Goal: Book appointment/travel/reservation

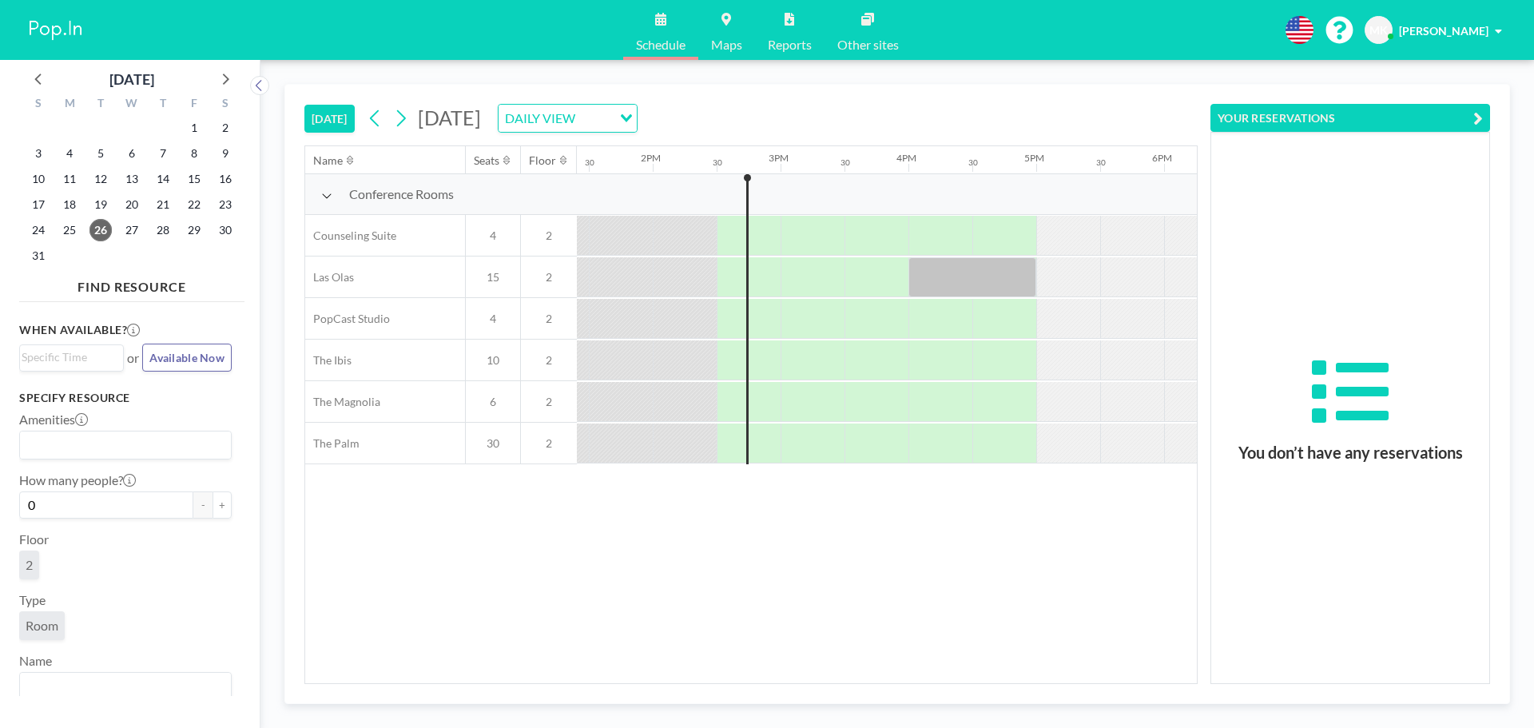
scroll to position [0, 1789]
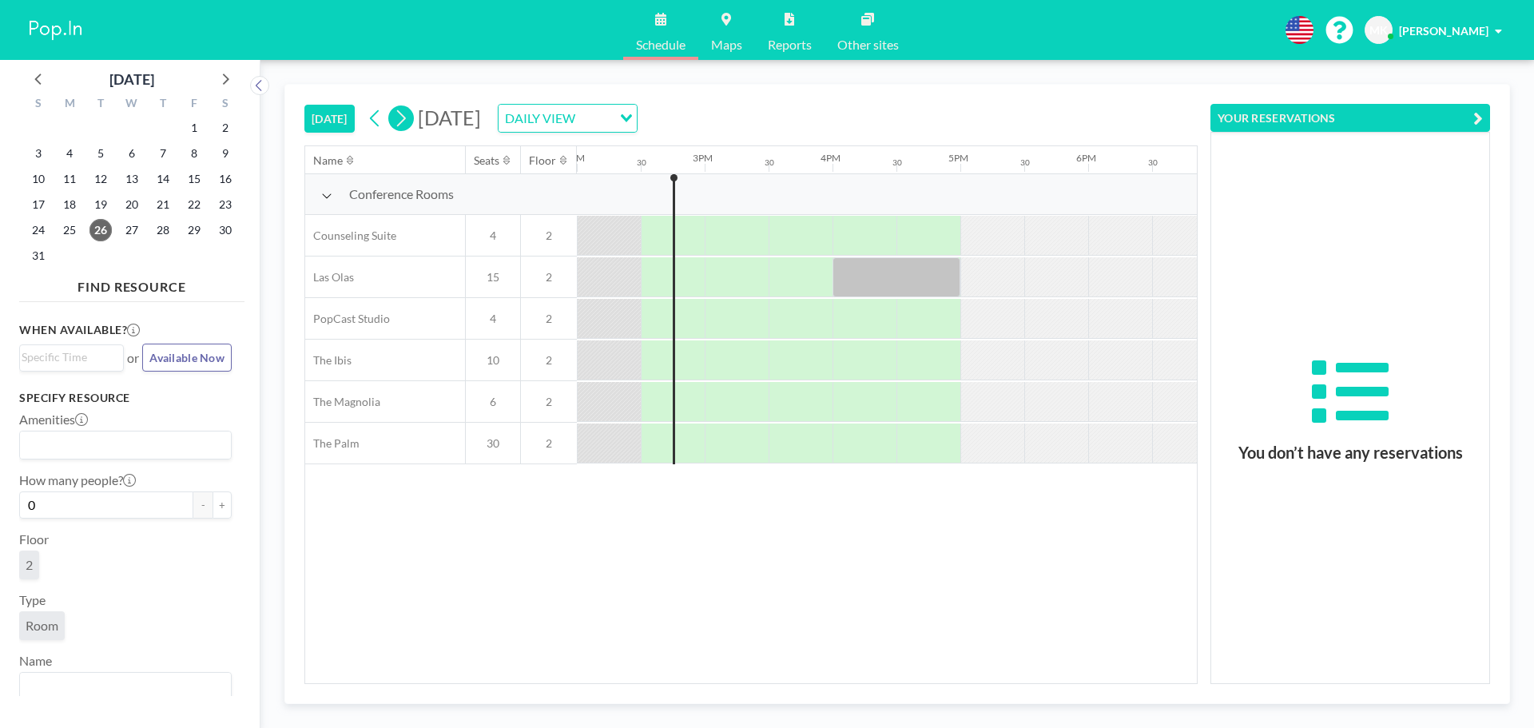
click at [402, 117] on icon at bounding box center [400, 118] width 15 height 24
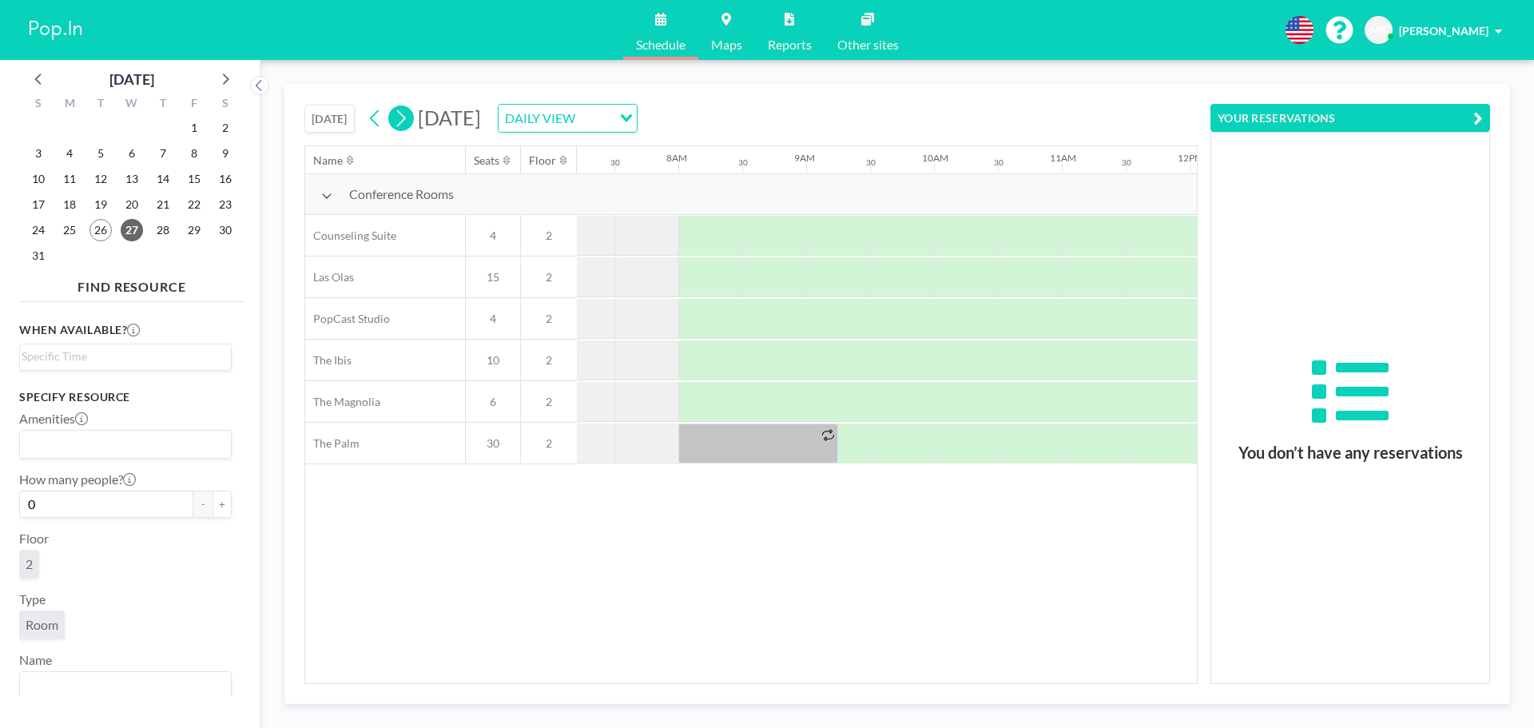
scroll to position [0, 1022]
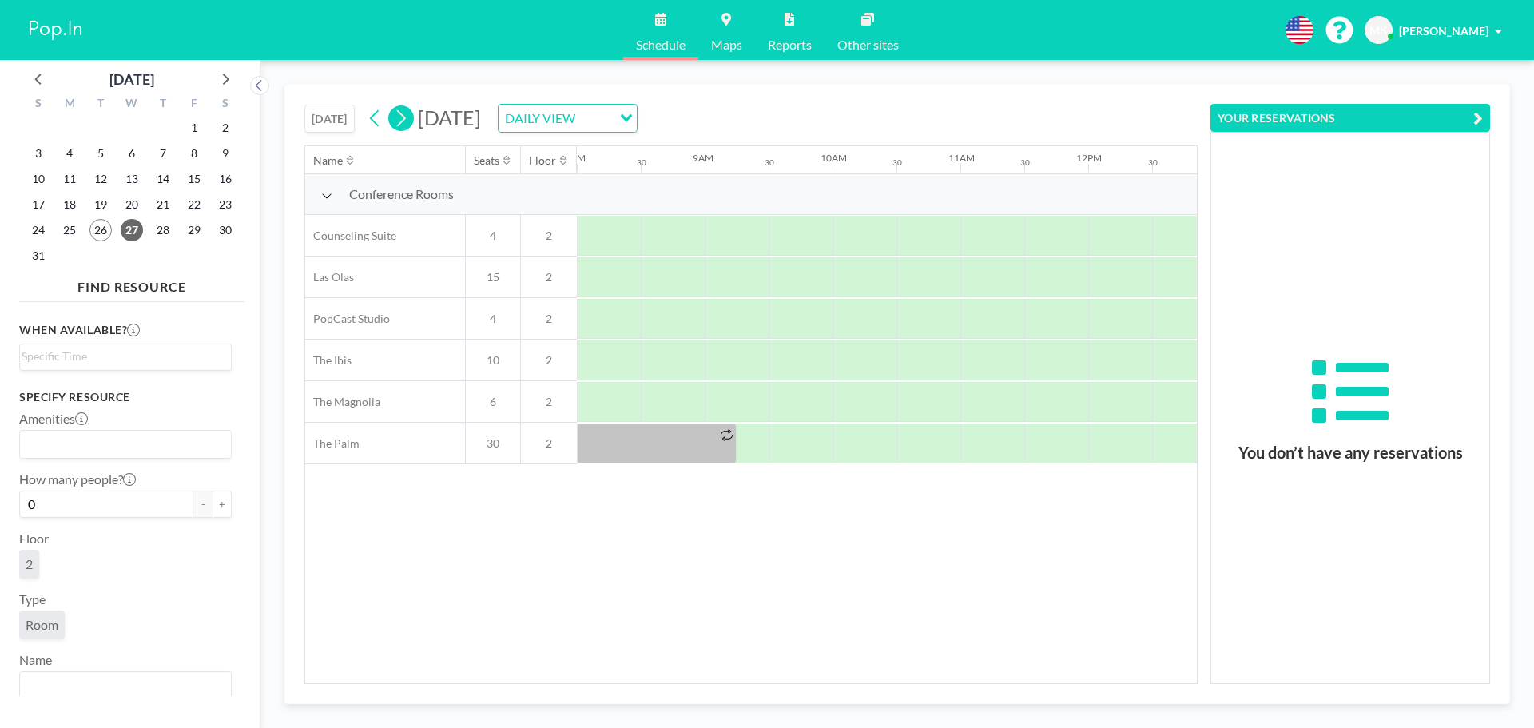
click at [402, 117] on icon at bounding box center [400, 118] width 15 height 24
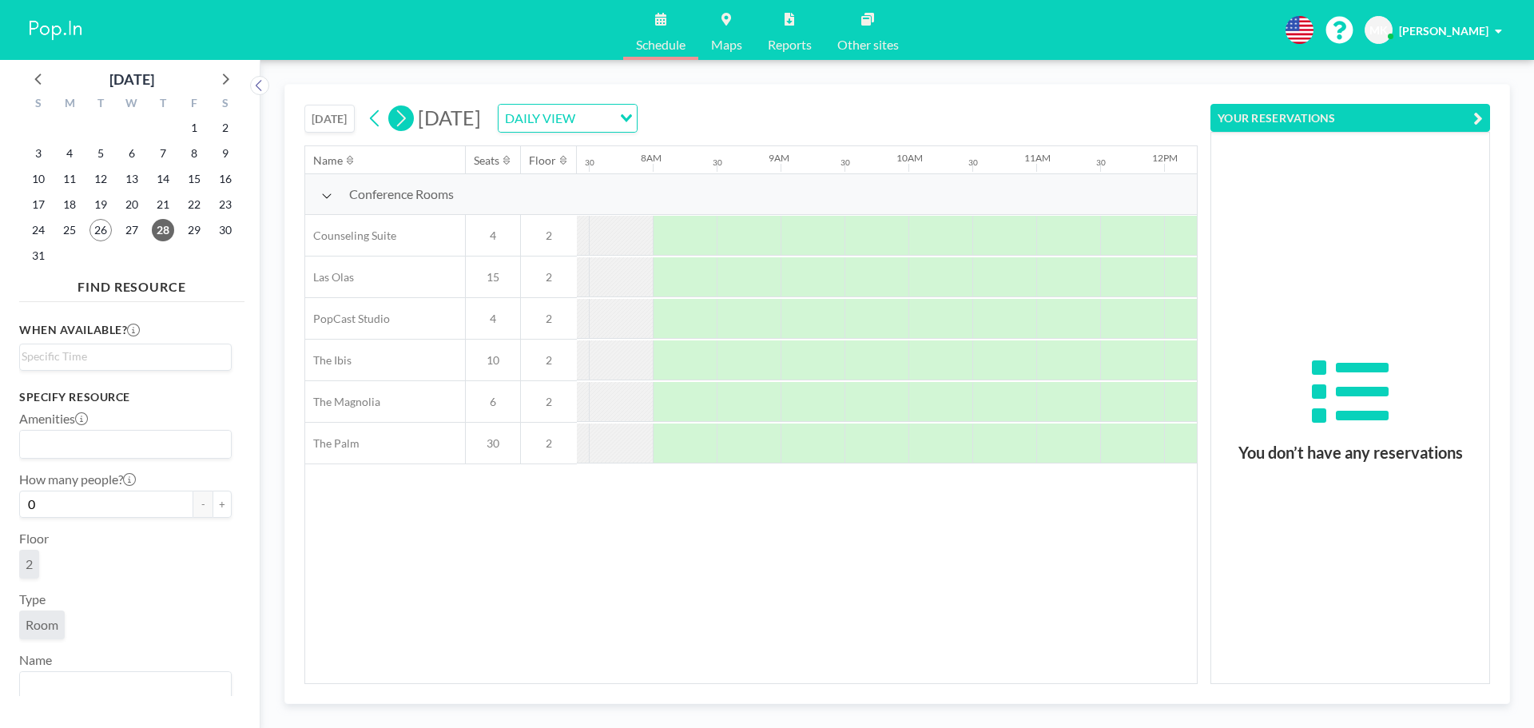
scroll to position [0, 958]
click at [612, 119] on div "DAILY VIEW" at bounding box center [554, 117] width 113 height 24
click at [617, 109] on input "Search for option" at bounding box center [558, 118] width 117 height 21
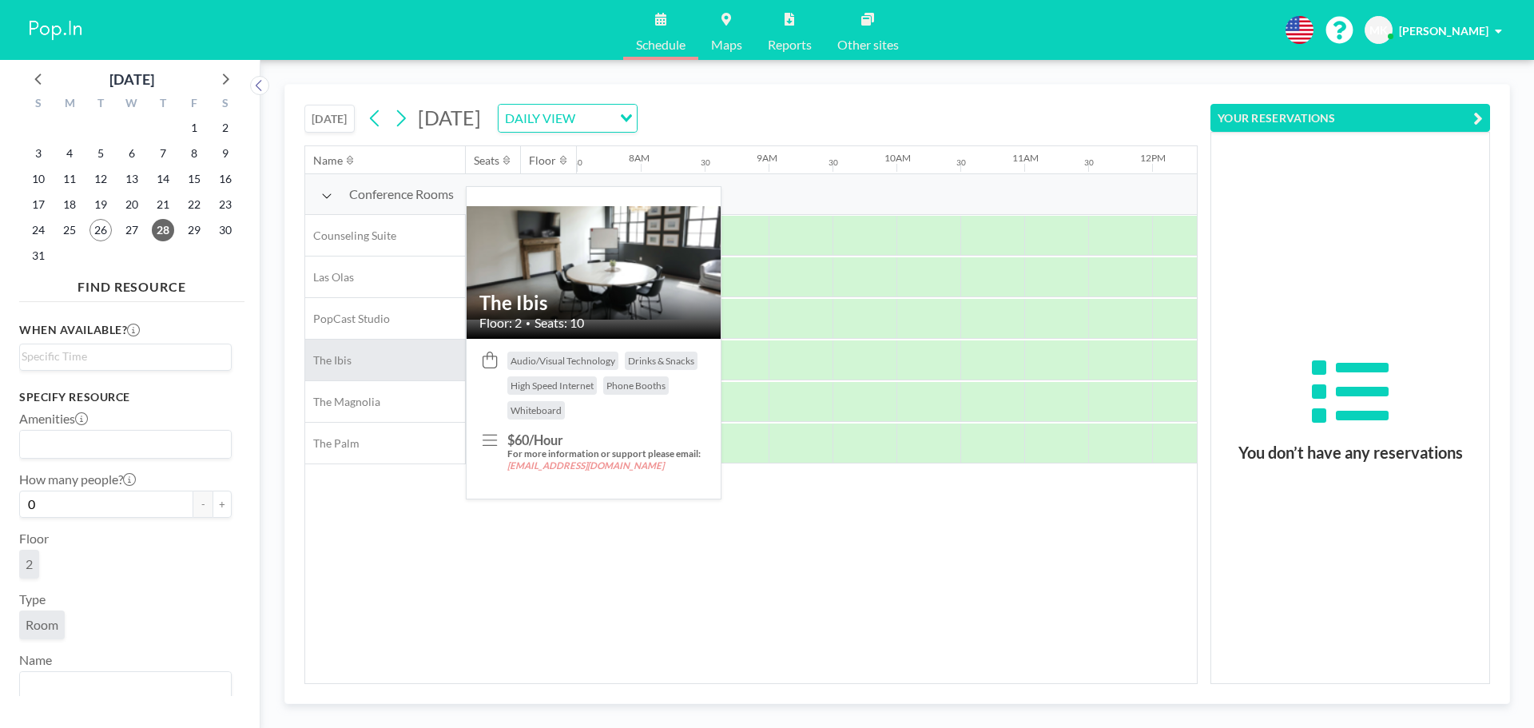
click at [416, 366] on div "The Ibis" at bounding box center [385, 359] width 160 height 41
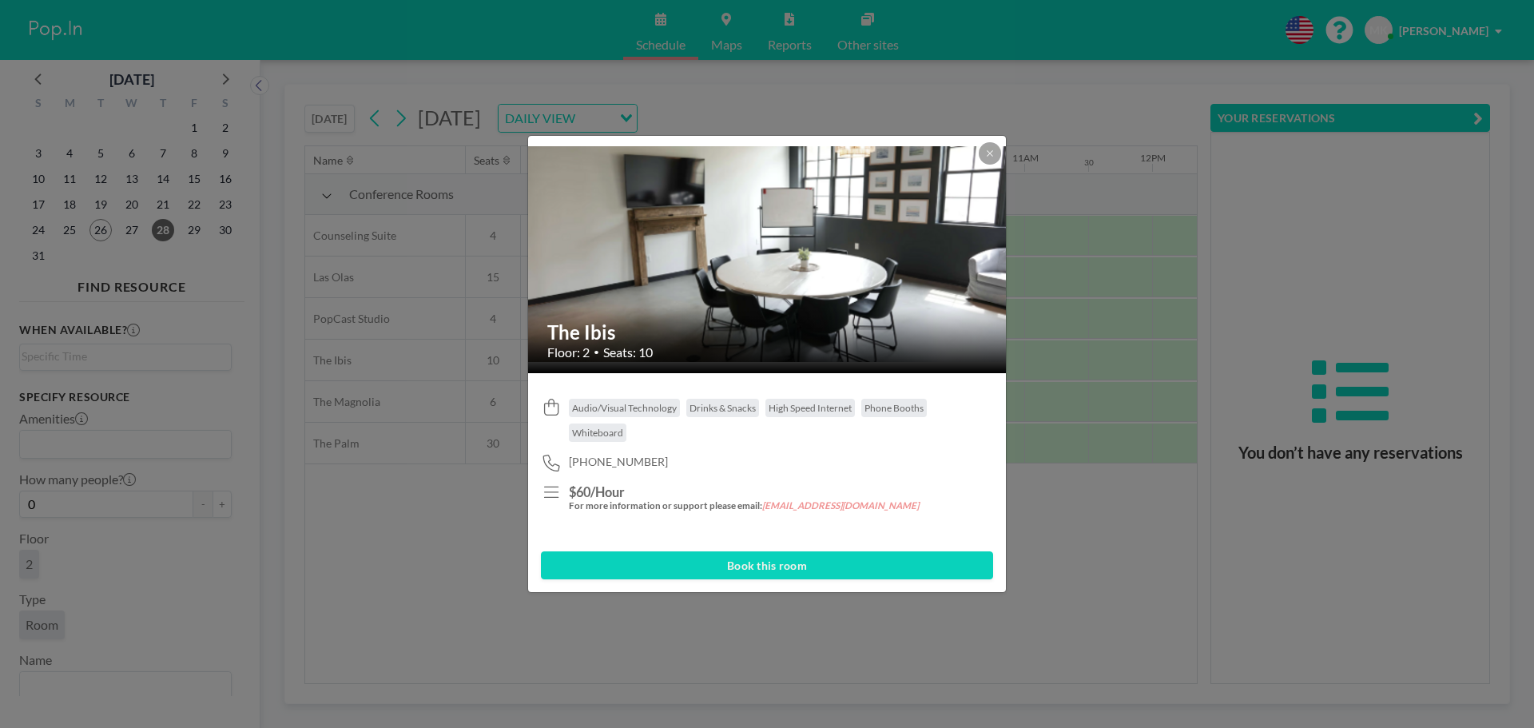
click at [780, 564] on button "Book this room" at bounding box center [767, 565] width 452 height 28
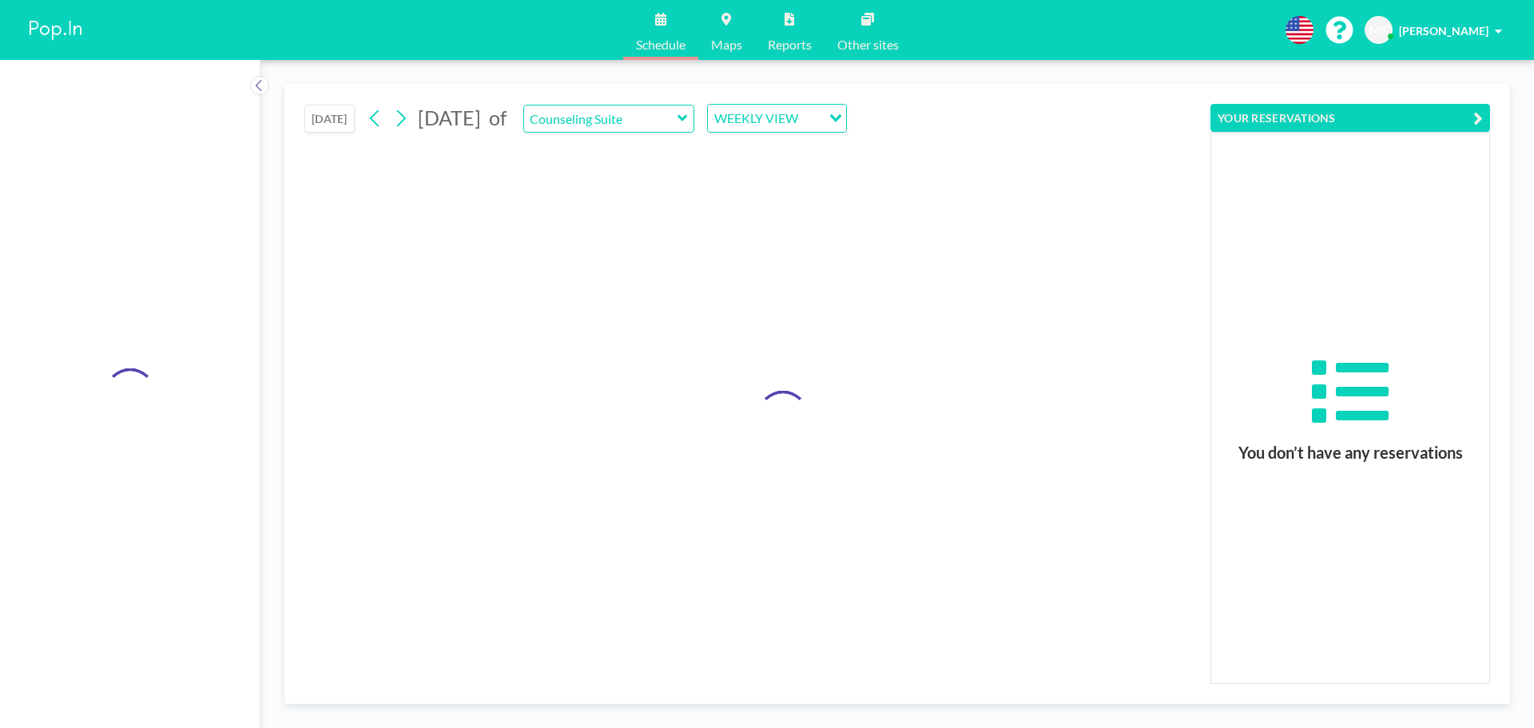
type input "The Ibis"
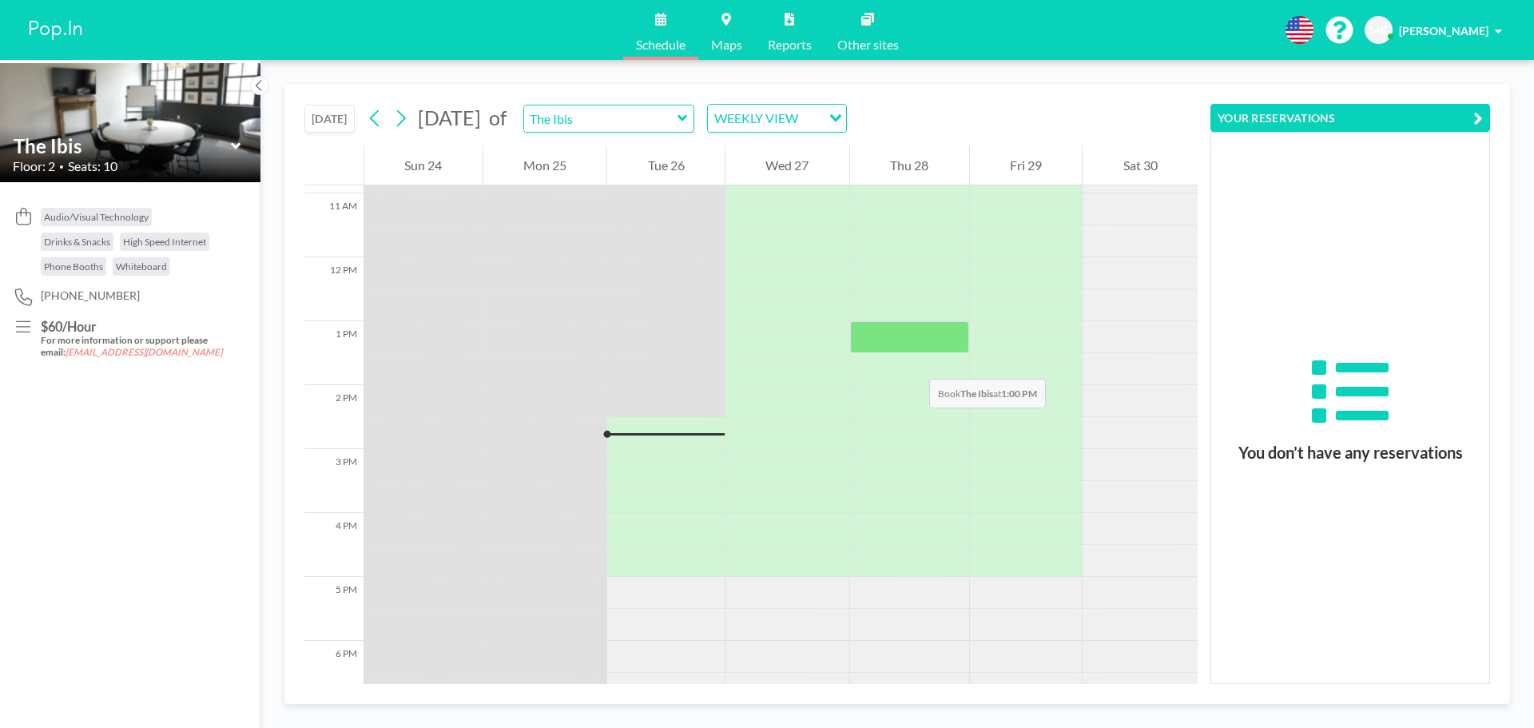
scroll to position [655, 0]
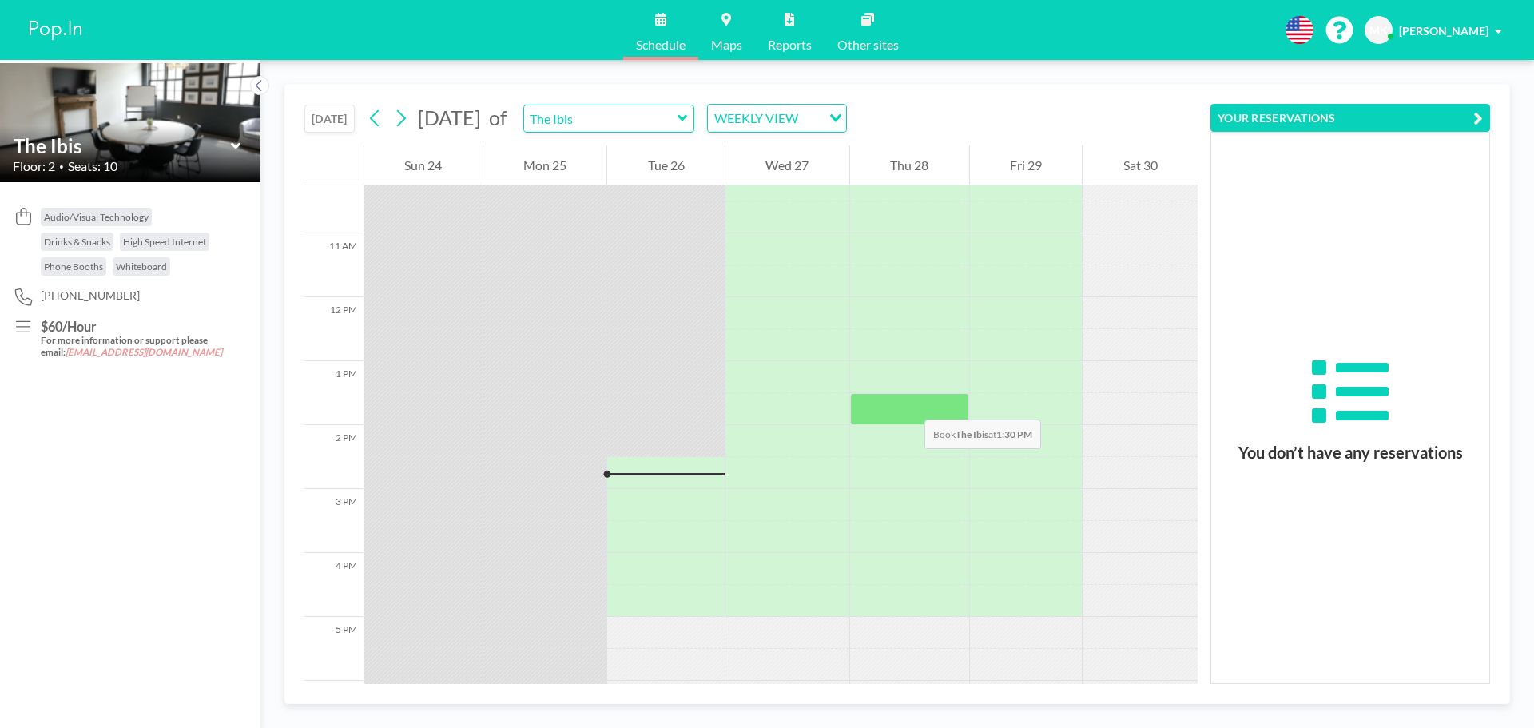
click at [908, 403] on div at bounding box center [909, 409] width 119 height 32
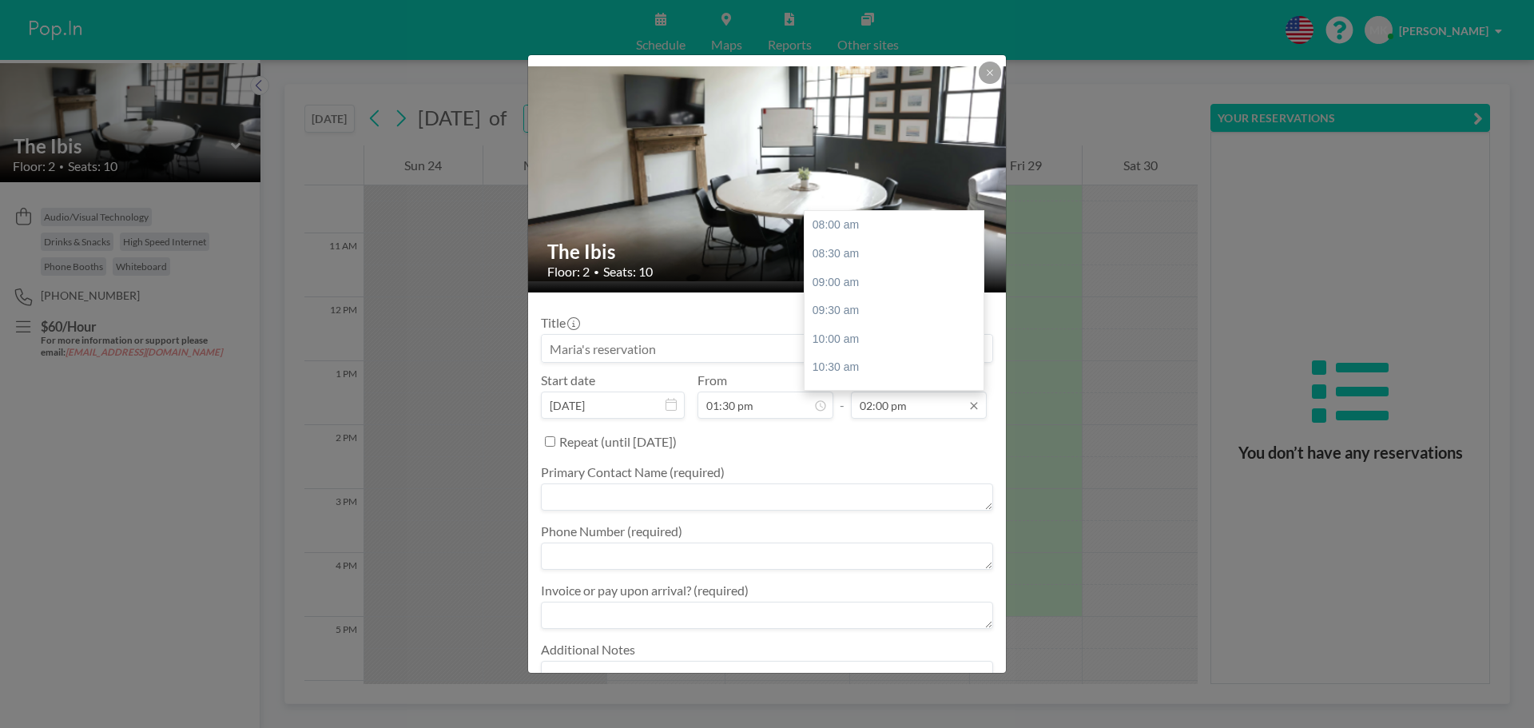
scroll to position [341, 0]
click at [879, 403] on input "02:00 pm" at bounding box center [919, 404] width 136 height 27
click at [825, 250] on div "02:30 pm" at bounding box center [897, 254] width 187 height 29
type input "02:30 pm"
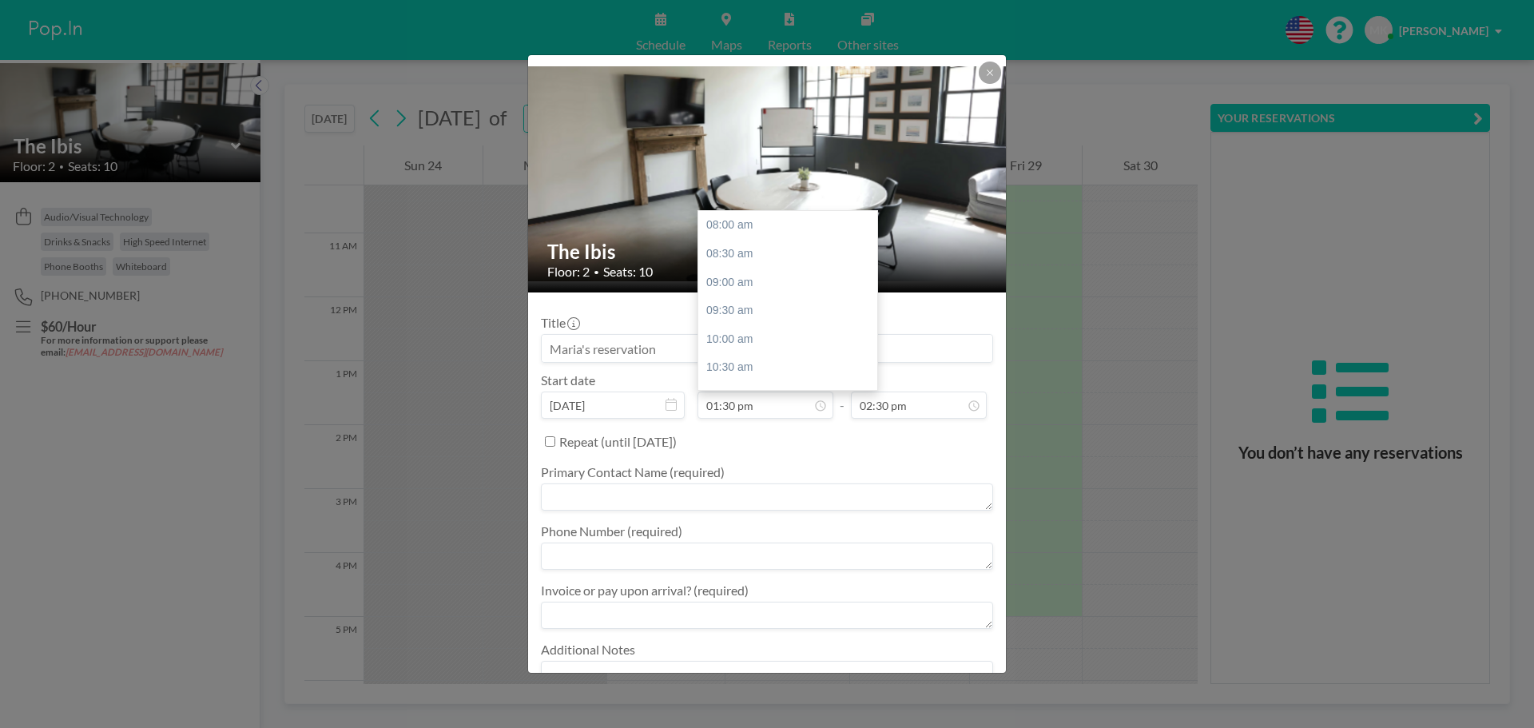
scroll to position [313, 0]
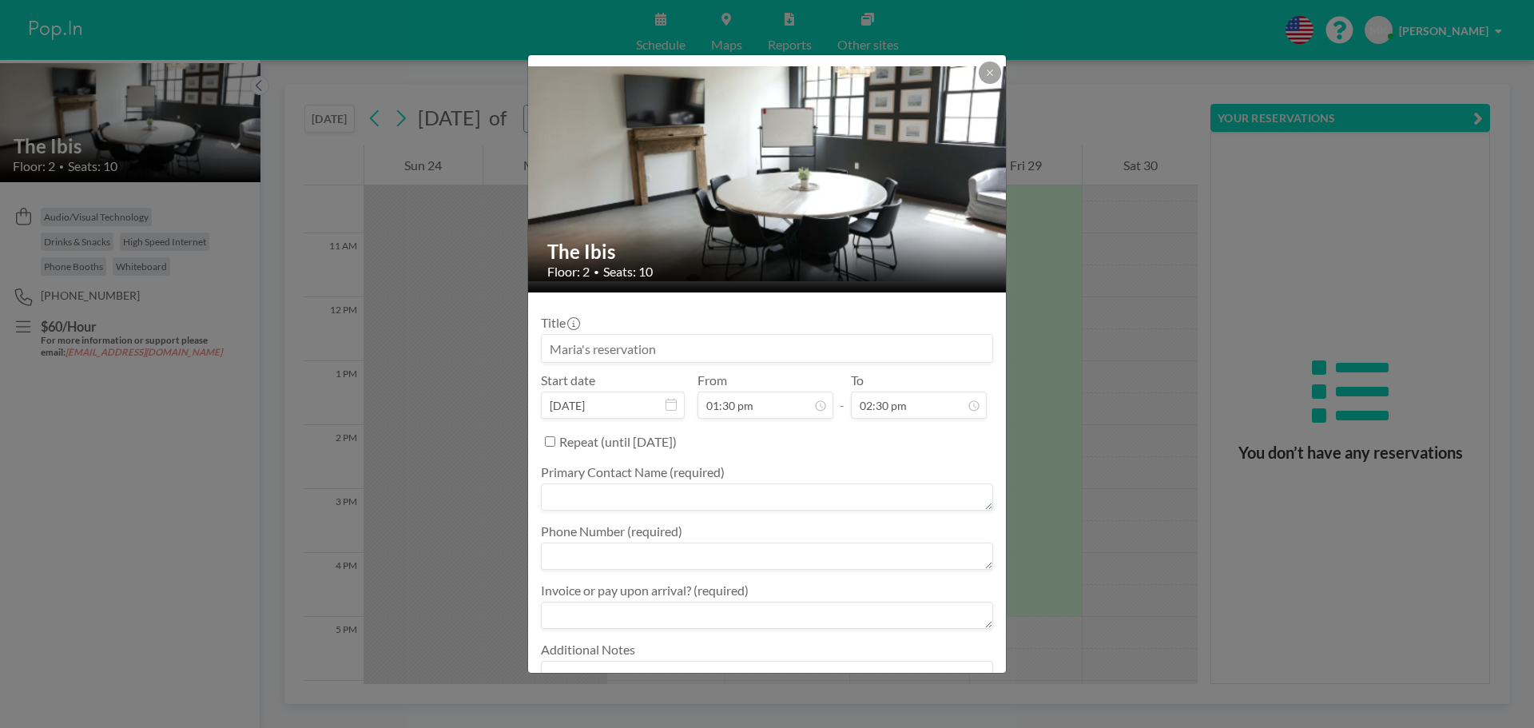
click at [577, 495] on textarea at bounding box center [767, 496] width 452 height 27
type textarea "[PERSON_NAME]"
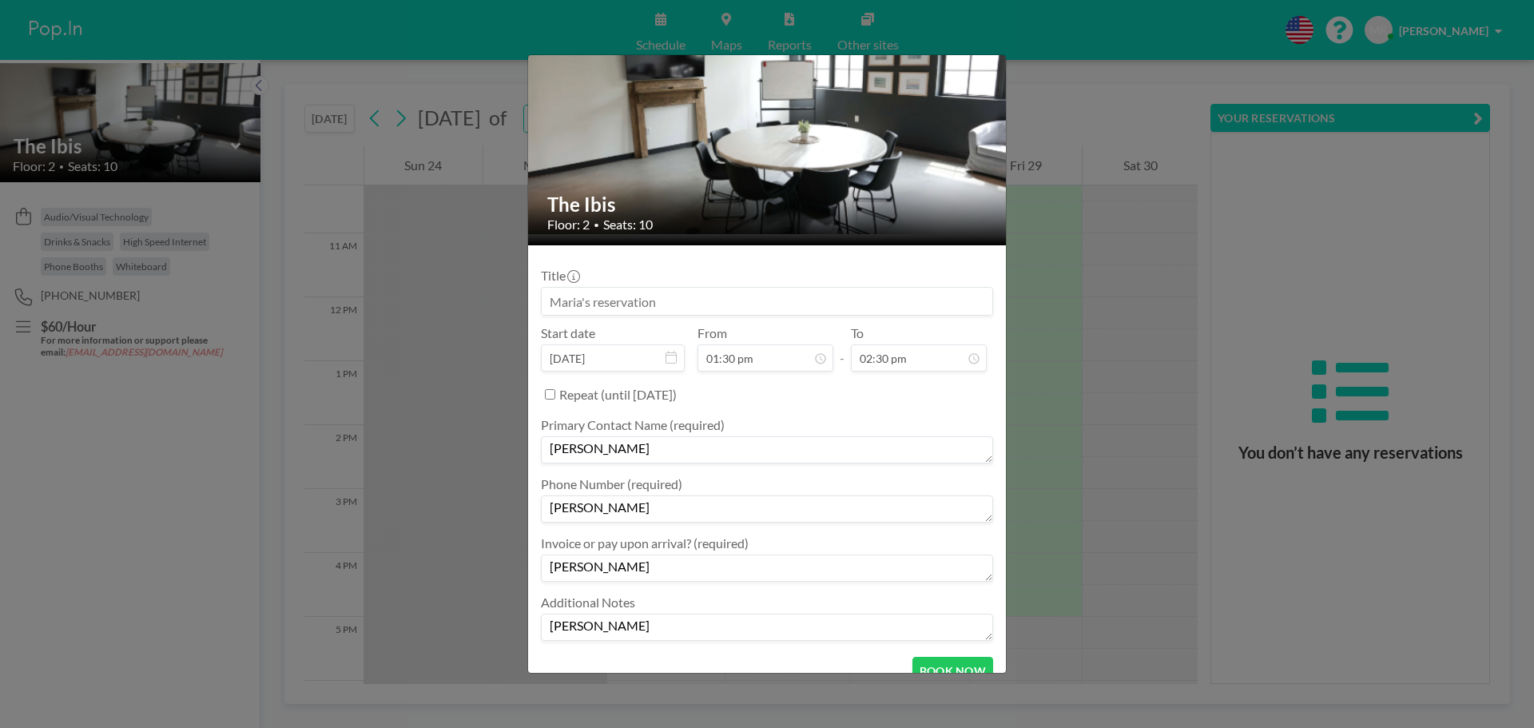
scroll to position [72, 0]
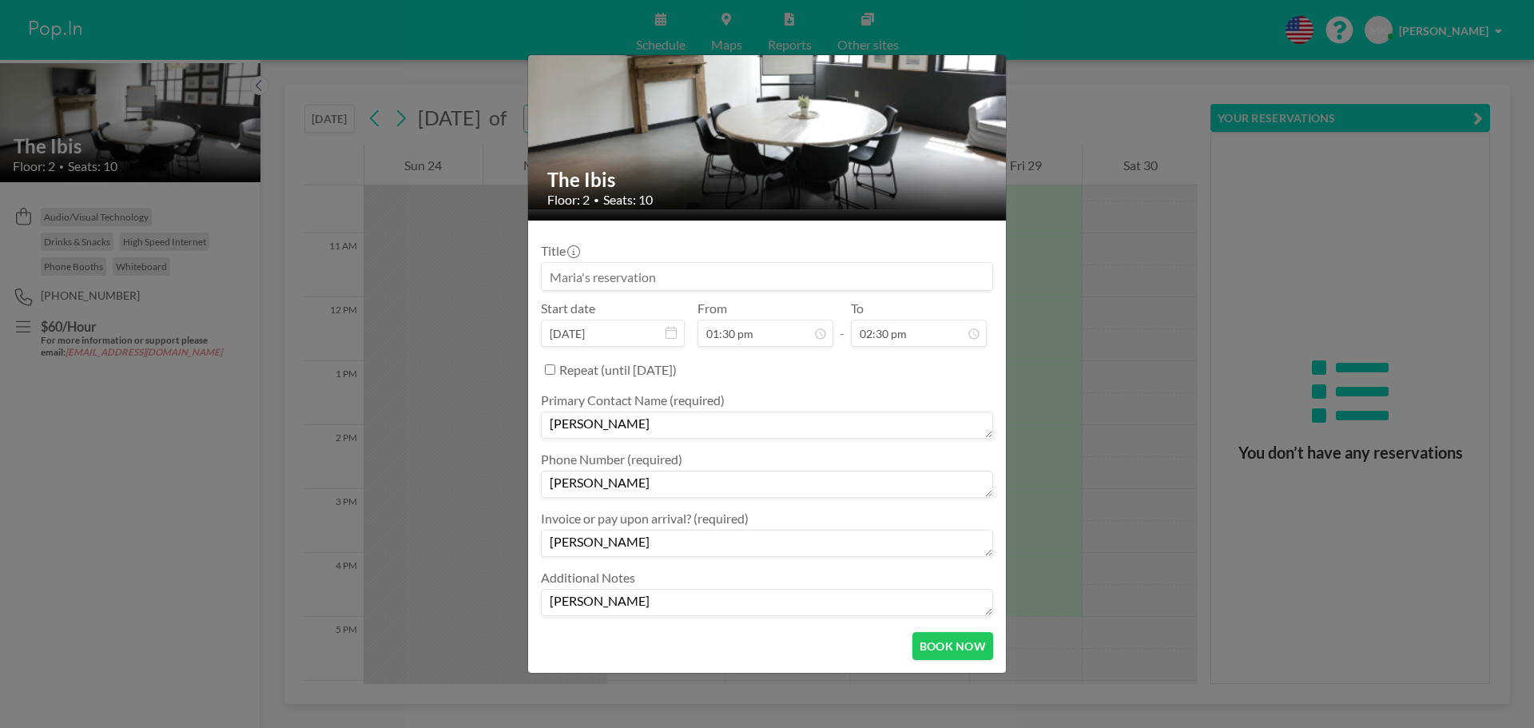
click at [627, 487] on textarea "[PERSON_NAME]" at bounding box center [767, 483] width 452 height 27
type textarea "M"
type textarea "6787739494"
click at [625, 539] on textarea "[PERSON_NAME]" at bounding box center [767, 543] width 452 height 27
type textarea "M"
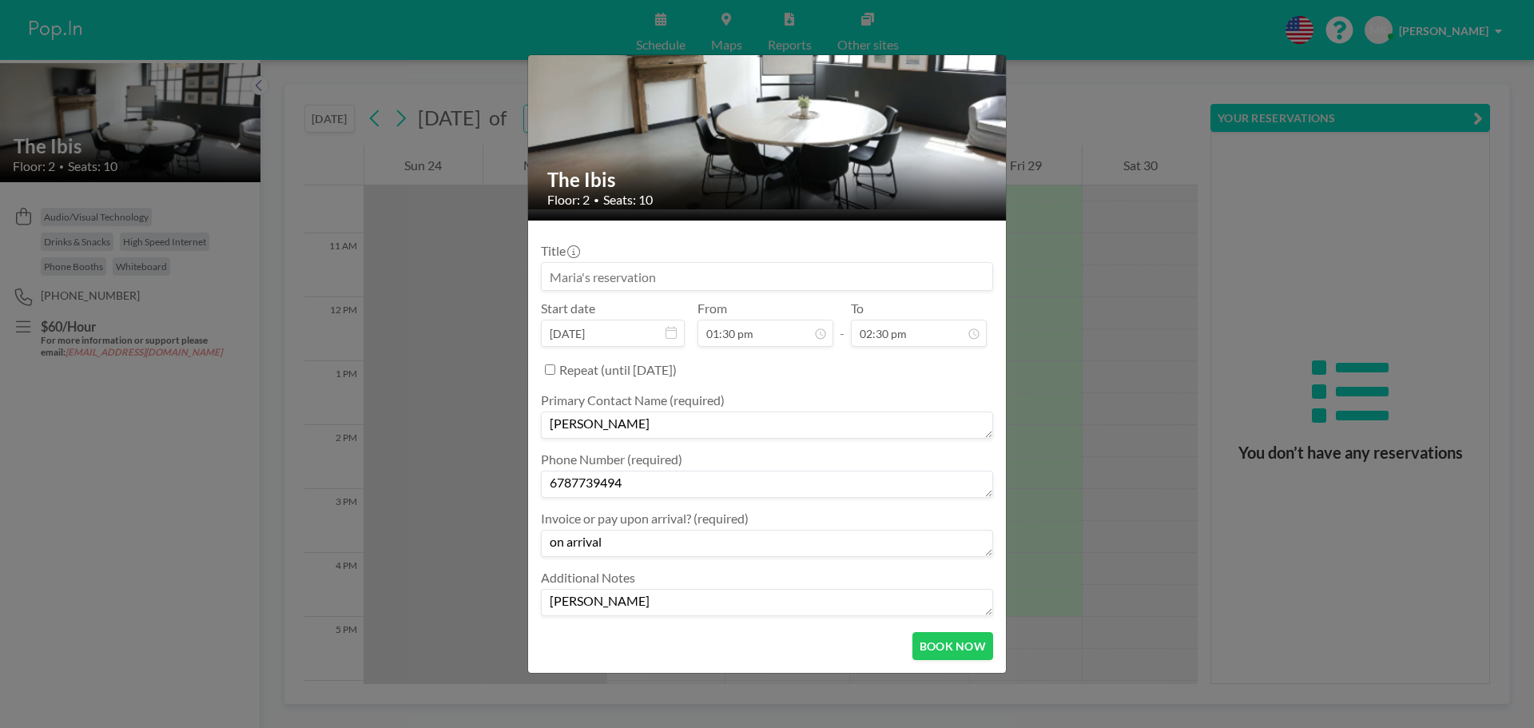
type textarea "on arrival"
click at [629, 599] on textarea "[PERSON_NAME]" at bounding box center [767, 602] width 452 height 27
type textarea "M"
click at [771, 633] on div "BOOK NOW" at bounding box center [767, 646] width 452 height 28
click at [961, 643] on button "BOOK NOW" at bounding box center [952, 646] width 81 height 28
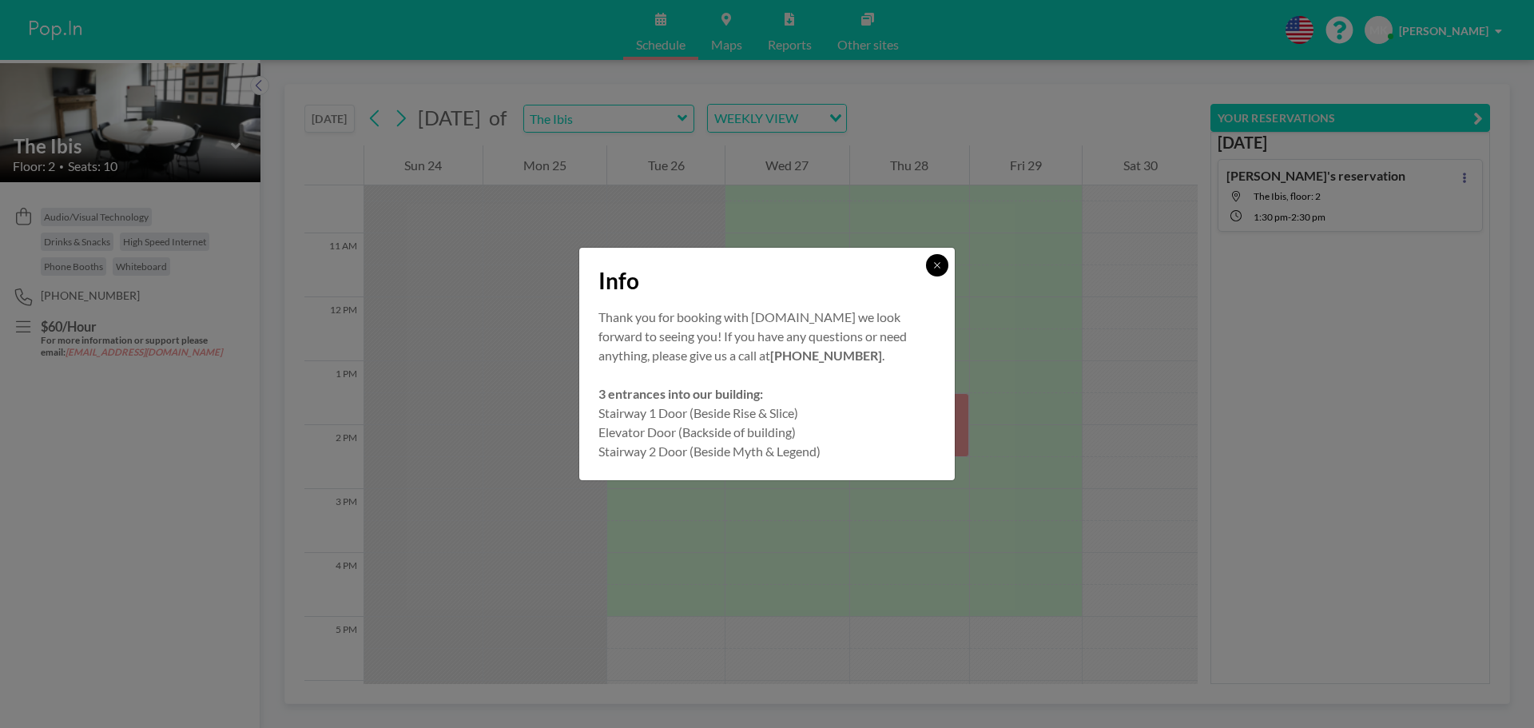
click at [934, 266] on icon at bounding box center [937, 265] width 10 height 10
